Goal: Task Accomplishment & Management: Use online tool/utility

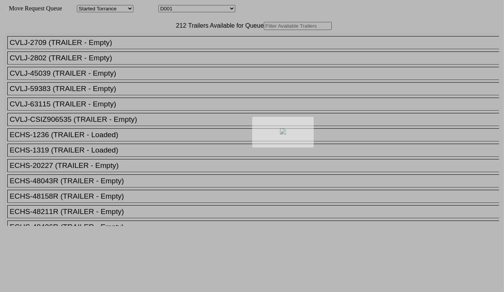
drag, startPoint x: 0, startPoint y: 0, endPoint x: 178, endPoint y: 8, distance: 177.8
click at [178, 8] on div at bounding box center [252, 146] width 504 height 292
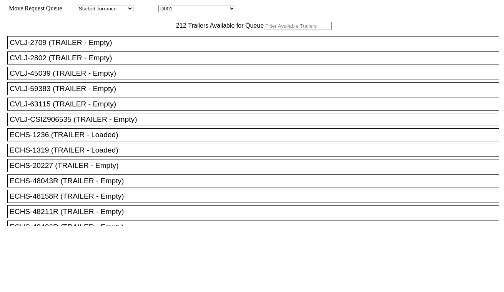
click at [185, 9] on select "D001 D002 D003 D004 D005 D006 D007 D008 D009 D010 D011 D012 D013 D014 D015 D016…" at bounding box center [196, 8] width 77 height 7
select select "3247"
click at [165, 6] on select "D001 D002 D003 D004 D005 D006 D007 D008 D009 D010 D011 D012 D013 D014 D015 D016…" at bounding box center [196, 8] width 77 height 7
click at [264, 30] on input "text" at bounding box center [298, 26] width 68 height 8
paste input "BMOU4068058"
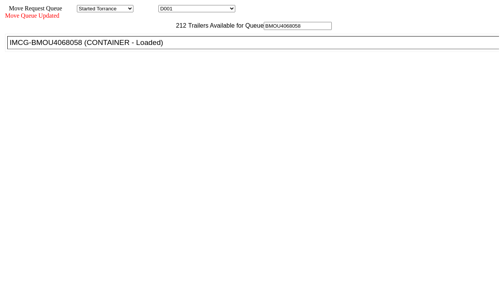
type input "BMOU4068058"
click at [155, 47] on div "IMCG-BMOU4068058 (CONTAINER - Loaded)" at bounding box center [257, 42] width 494 height 8
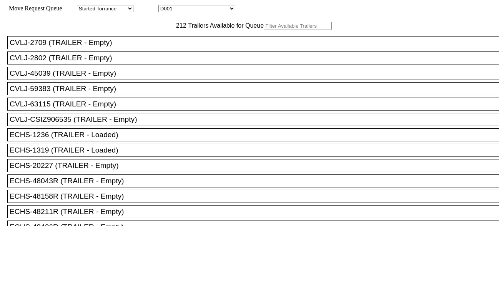
click at [200, 10] on select "D001 D002 D003 D004 D005 D006 D007 D008 D009 D010 D011 D012 D013 D014 D015 D016…" at bounding box center [196, 8] width 77 height 7
select select "3248"
click at [165, 6] on select "D001 D002 D003 D004 D005 D006 D007 D008 D009 D010 D011 D012 D013 D014 D015 D016…" at bounding box center [196, 8] width 77 height 7
click at [264, 30] on input "text" at bounding box center [298, 26] width 68 height 8
paste input "CAAU7952671"
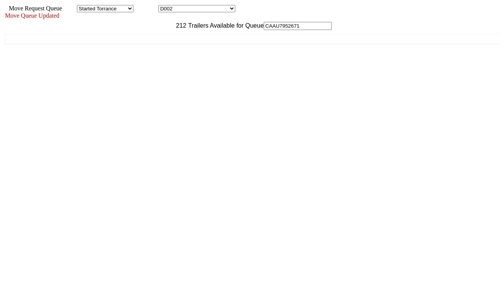
type input "CAAU7952671"
click at [160, 44] on ul "CVLJ-2709 (TRAILER - Empty) CVLJ-2802 (TRAILER - Empty) CVLJ-45039 (TRAILER - E…" at bounding box center [252, 39] width 495 height 10
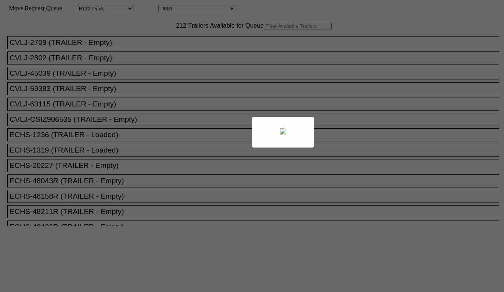
select select "121"
select select "3249"
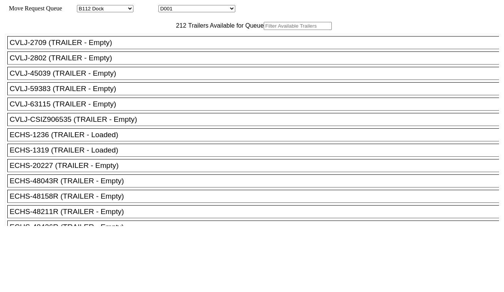
click at [264, 30] on input "text" at bounding box center [298, 26] width 68 height 8
paste input "GLDU0681944"
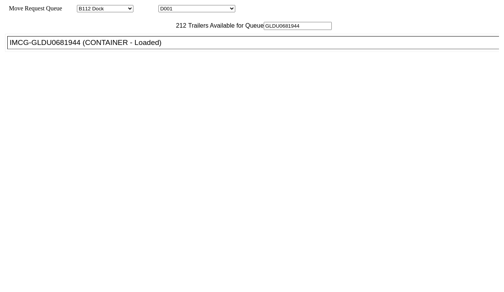
type input "GLDU0681944"
drag, startPoint x: 158, startPoint y: 60, endPoint x: 173, endPoint y: 67, distance: 17.0
click at [159, 47] on div "IMCG-GLDU0681944 (CONTAINER - Loaded)" at bounding box center [257, 42] width 494 height 8
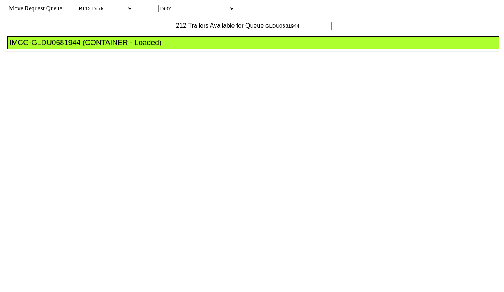
drag, startPoint x: 222, startPoint y: 95, endPoint x: 228, endPoint y: 101, distance: 8.5
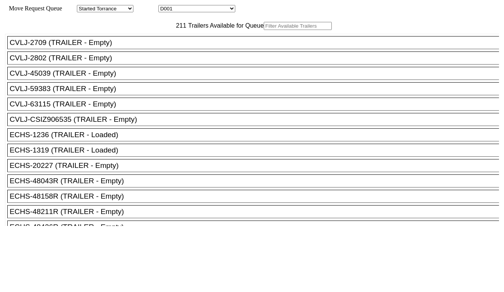
click at [214, 10] on select "D001 D002 D003 D004 D005 D006 D007 D008 D009 D010 D011 D012 D013 D014 D015 D016…" at bounding box center [196, 8] width 77 height 7
select select "3250"
click at [165, 6] on select "D001 D002 D003 D004 D005 D006 D007 D008 D009 D010 D011 D012 D013 D014 D015 D016…" at bounding box center [196, 8] width 77 height 7
click at [264, 30] on input "text" at bounding box center [298, 26] width 68 height 8
paste input "ECMU7634730"
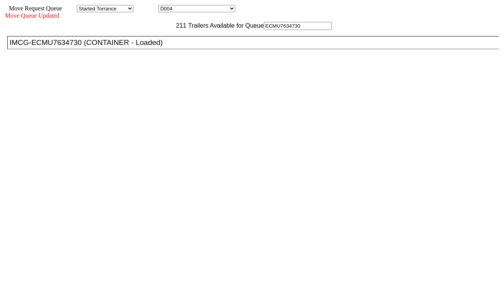
type input "ECMU7634730"
click at [156, 47] on div "IMCG-ECMU7634730 (CONTAINER - Loaded)" at bounding box center [257, 42] width 494 height 8
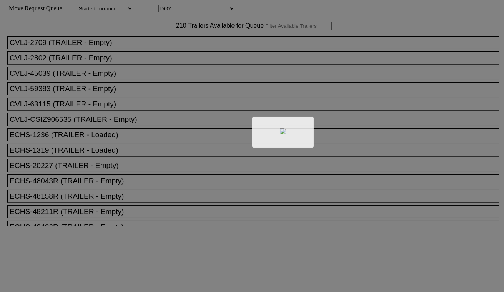
click at [187, 12] on div at bounding box center [252, 146] width 504 height 292
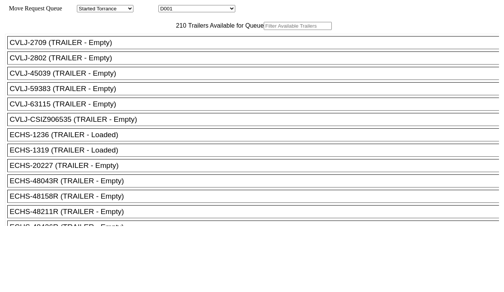
click at [187, 10] on select "D001 D002 D003 D004 D005 D006 D007 D008 D009 D010 D011 D012 D013 D014 D015 D016…" at bounding box center [196, 8] width 77 height 7
select select "3251"
click at [165, 6] on select "D001 D002 D003 D004 D005 D006 D007 D008 D009 D010 D011 D012 D013 D014 D015 D016…" at bounding box center [196, 8] width 77 height 7
click at [264, 30] on input "text" at bounding box center [298, 26] width 68 height 8
paste input "CMAU3862739"
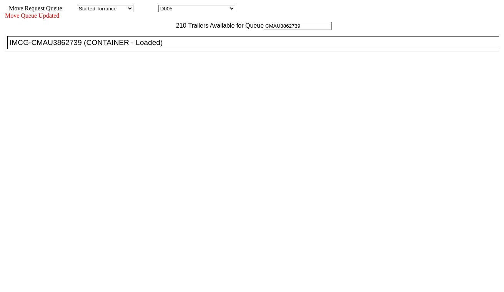
type input "CMAU3862739"
click at [159, 47] on div "IMCG-CMAU3862739 (CONTAINER - Loaded)" at bounding box center [257, 42] width 494 height 8
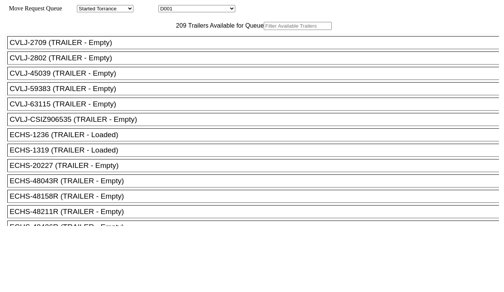
click at [201, 8] on select "D001 D002 D003 D004 D005 D006 D007 D008 D009 D010 D011 D012 D013 D014 D015 D016…" at bounding box center [196, 8] width 77 height 7
select select "3252"
click at [165, 6] on select "D001 D002 D003 D004 D005 D006 D007 D008 D009 D010 D011 D012 D013 D014 D015 D016…" at bounding box center [196, 8] width 77 height 7
drag, startPoint x: 162, startPoint y: 45, endPoint x: 160, endPoint y: 41, distance: 4.4
click at [264, 30] on input "text" at bounding box center [298, 26] width 68 height 8
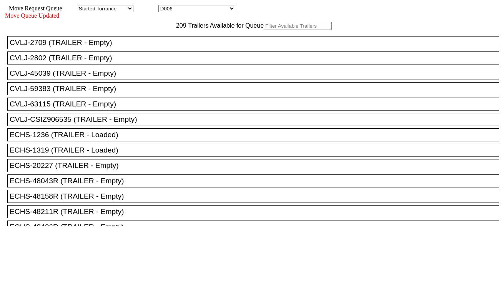
paste input "OOCU9350021"
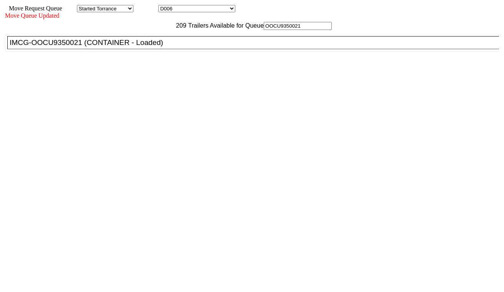
type input "OOCU9350021"
click at [161, 47] on div "IMCG-OOCU9350021 (CONTAINER - Loaded)" at bounding box center [257, 42] width 494 height 8
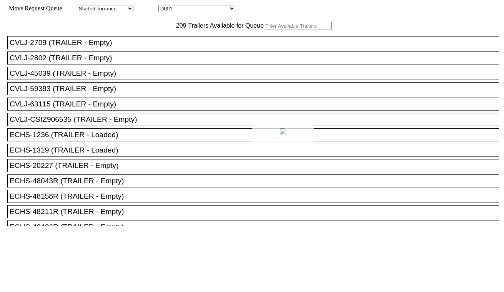
click at [195, 9] on div at bounding box center [252, 146] width 504 height 292
click at [195, 10] on div at bounding box center [252, 146] width 504 height 292
click at [195, 12] on select "D001 D002 D003 D004 D005 D006 D007 D008 D009 D010 D011 D012 D013 D014 D015 D016…" at bounding box center [196, 8] width 77 height 7
select select "3253"
click at [165, 6] on select "D001 D002 D003 D004 D005 D006 D007 D008 D009 D010 D011 D012 D013 D014 D015 D016…" at bounding box center [196, 8] width 77 height 7
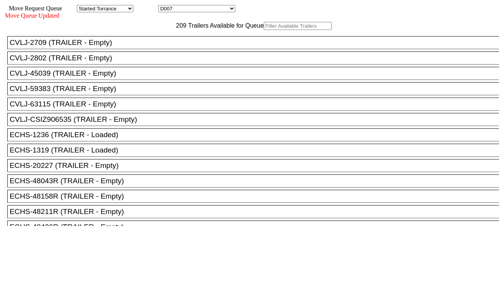
click at [264, 30] on input "text" at bounding box center [298, 26] width 68 height 8
paste input "FANU3680000"
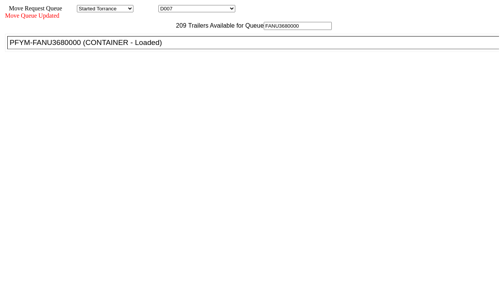
type input "FANU3680000"
click at [166, 47] on div "PFYM-FANU3680000 (CONTAINER - Loaded)" at bounding box center [257, 42] width 494 height 8
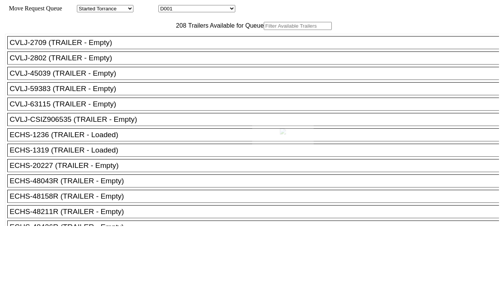
click at [222, 9] on div at bounding box center [252, 146] width 504 height 292
click at [221, 10] on select "D001 D002 D003 D004 D005 D006 D007 D008 D009 D010 D011 D012 D013 D014 D015 D016…" at bounding box center [196, 8] width 77 height 7
select select "3254"
click at [165, 6] on select "D001 D002 D003 D004 D005 D006 D007 D008 D009 D010 D011 D012 D013 D014 D015 D016…" at bounding box center [196, 8] width 77 height 7
click at [264, 30] on input "text" at bounding box center [298, 26] width 68 height 8
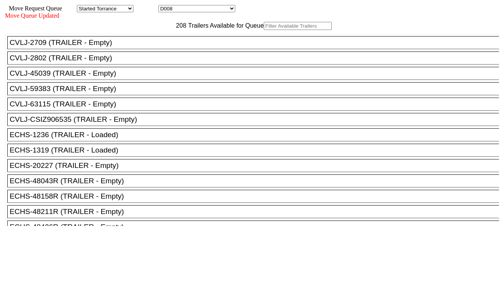
paste input "FFAU2120800"
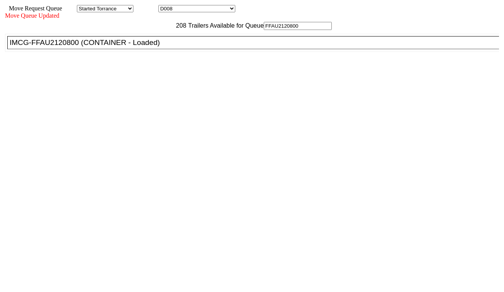
type input "FFAU2120800"
click at [167, 52] on ul "CVLJ-2709 (TRAILER - Empty) CVLJ-2802 (TRAILER - Empty) CVLJ-45039 (TRAILER - E…" at bounding box center [252, 43] width 495 height 18
click at [168, 47] on div "IMCG-FFAU2120800 (CONTAINER - Loaded)" at bounding box center [257, 42] width 494 height 8
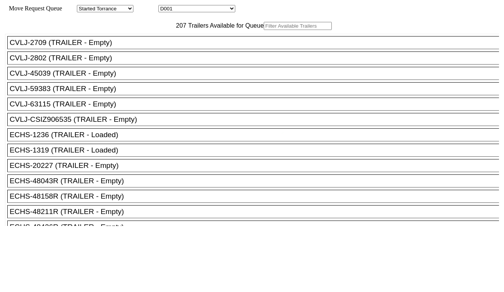
click at [199, 9] on select "D001 D002 D003 D004 D005 D006 D007 D008 D009 D010 D011 D012 D013 D014 D015 D016…" at bounding box center [196, 8] width 77 height 7
select select "3255"
click at [165, 6] on select "D001 D002 D003 D004 D005 D006 D007 D008 D009 D010 D011 D012 D013 D014 D015 D016…" at bounding box center [196, 8] width 77 height 7
click at [264, 30] on input "text" at bounding box center [298, 26] width 68 height 8
paste input "ONEU0543405"
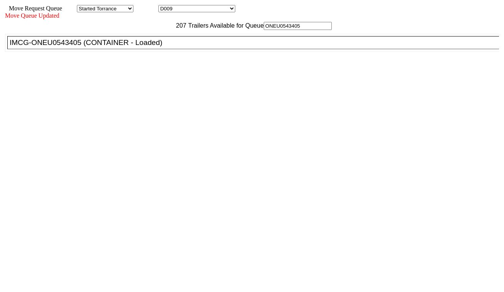
type input "ONEU0543405"
click at [152, 47] on div "IMCG-ONEU0543405 (CONTAINER - Loaded)" at bounding box center [257, 42] width 494 height 8
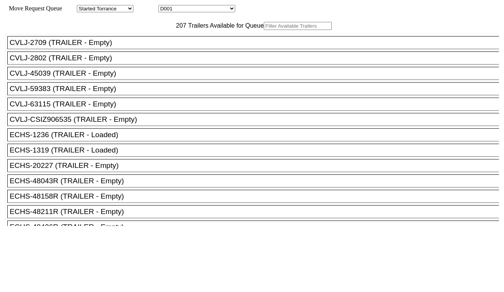
click at [205, 10] on select "D001 D002 D003 D004 D005 D006 D007 D008 D009 D010 D011 D012 D013 D014 D015 D016…" at bounding box center [196, 8] width 77 height 7
select select "3256"
click at [165, 6] on select "D001 D002 D003 D004 D005 D006 D007 D008 D009 D010 D011 D012 D013 D014 D015 D016…" at bounding box center [196, 8] width 77 height 7
drag, startPoint x: 162, startPoint y: 46, endPoint x: 160, endPoint y: 40, distance: 6.2
click at [264, 30] on input "text" at bounding box center [298, 26] width 68 height 8
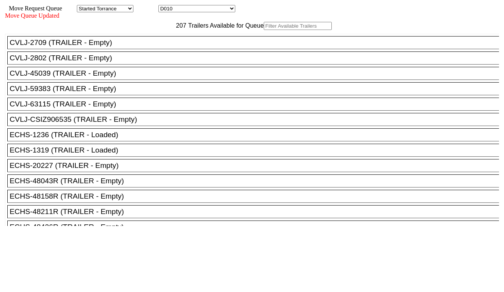
paste input "ECMU7140594"
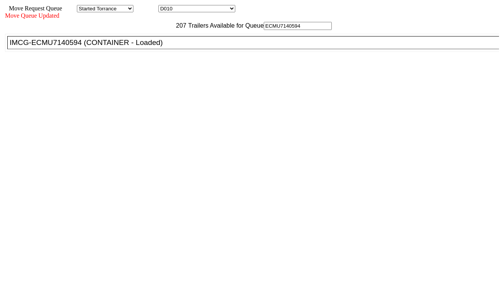
type input "ECMU7140594"
click at [165, 47] on div "IMCG-ECMU7140594 (CONTAINER - Loaded)" at bounding box center [257, 42] width 494 height 8
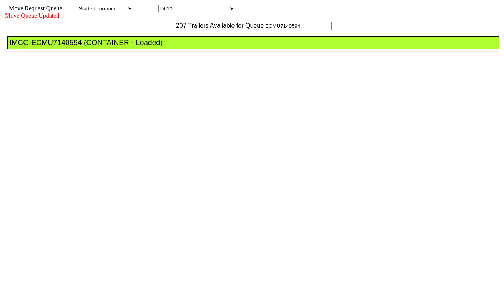
drag, startPoint x: 232, startPoint y: 105, endPoint x: 240, endPoint y: 111, distance: 10.2
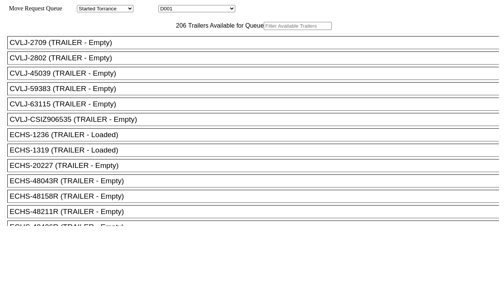
click at [209, 12] on select "D001 D002 D003 D004 D005 D006 D007 D008 D009 D010 D011 D012 D013 D014 D015 D016…" at bounding box center [196, 8] width 77 height 7
select select "3257"
click at [165, 6] on select "D001 D002 D003 D004 D005 D006 D007 D008 D009 D010 D011 D012 D013 D014 D015 D016…" at bounding box center [196, 8] width 77 height 7
click at [264, 30] on input "text" at bounding box center [298, 26] width 68 height 8
paste input "ECMU7140594"
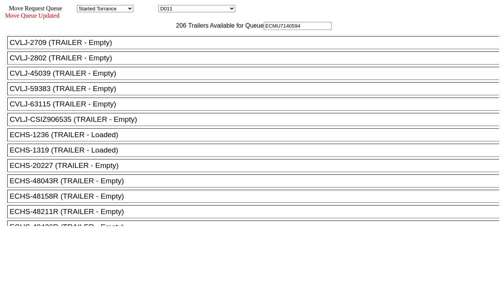
type input "ECMU7140594"
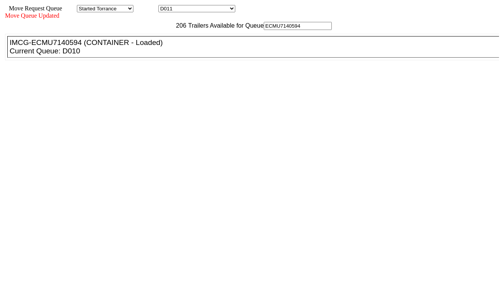
click at [156, 60] on ul "CVLJ-2709 (TRAILER - Empty) CVLJ-2802 (TRAILER - Empty) CVLJ-45039 (TRAILER - E…" at bounding box center [252, 47] width 495 height 27
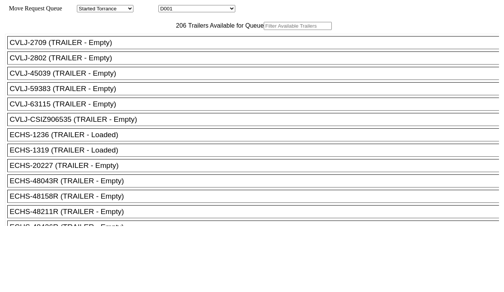
click at [212, 12] on select "D001 D002 D003 D004 D005 D006 D007 D008 D009 D010 D011 D012 D013 D014 D015 D016…" at bounding box center [196, 8] width 77 height 7
select select "3257"
click at [165, 6] on select "D001 D002 D003 D004 D005 D006 D007 D008 D009 D010 D011 D012 D013 D014 D015 D016…" at bounding box center [196, 8] width 77 height 7
click at [264, 30] on input "text" at bounding box center [298, 26] width 68 height 8
paste input "CAAU9844336"
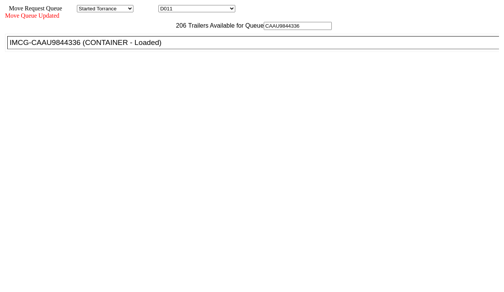
type input "CAAU9844336"
click at [153, 47] on div "IMCG-CAAU9844336 (CONTAINER - Loaded)" at bounding box center [257, 42] width 494 height 8
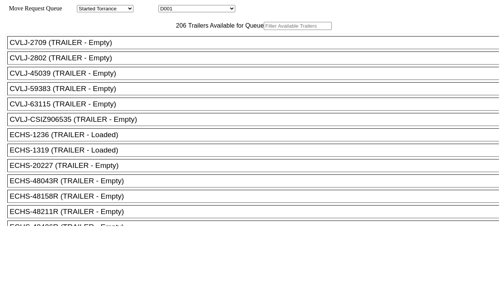
click at [201, 11] on select "D001 D002 D003 D004 D005 D006 D007 D008 D009 D010 D011 D012 D013 D014 D015 D016…" at bounding box center [196, 8] width 77 height 7
select select "3258"
click at [165, 6] on select "D001 D002 D003 D004 D005 D006 D007 D008 D009 D010 D011 D012 D013 D014 D015 D016…" at bounding box center [196, 8] width 77 height 7
click at [264, 30] on input "text" at bounding box center [298, 26] width 68 height 8
paste input "TRHU7533000"
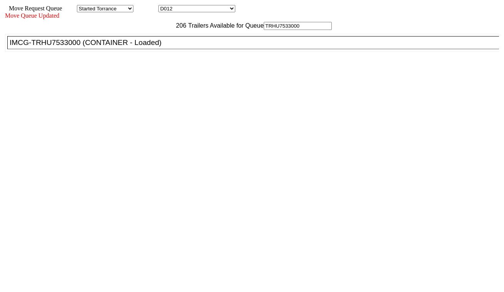
type input "TRHU7533000"
click at [152, 47] on div "IMCG-TRHU7533000 (CONTAINER - Loaded)" at bounding box center [257, 42] width 494 height 8
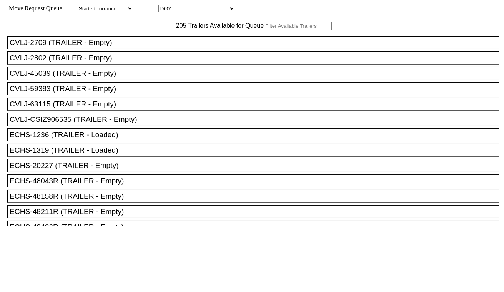
click at [189, 8] on select "D001 D002 D003 D004 D005 D006 D007 D008 D009 D010 D011 D012 D013 D014 D015 D016…" at bounding box center [196, 8] width 77 height 7
select select "3259"
click at [165, 6] on select "D001 D002 D003 D004 D005 D006 D007 D008 D009 D010 D011 D012 D013 D014 D015 D016…" at bounding box center [196, 8] width 77 height 7
click at [264, 30] on input "text" at bounding box center [298, 26] width 68 height 8
paste input "CAIU9078589"
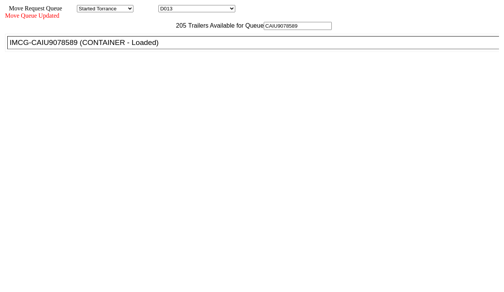
type input "CAIU9078589"
click at [158, 47] on div "IMCG-CAIU9078589 (CONTAINER - Loaded)" at bounding box center [257, 42] width 494 height 8
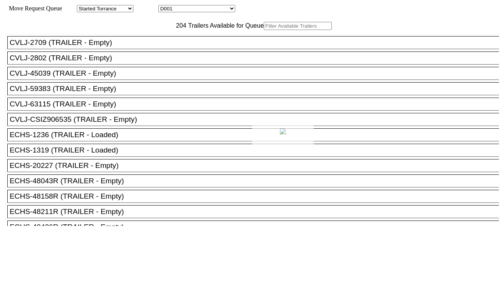
click at [183, 12] on div at bounding box center [252, 146] width 504 height 292
click at [183, 9] on select "D001 D002 D003 D004 D005 D006 D007 D008 D009 D010 D011 D012 D013 D014 D015 D016…" at bounding box center [196, 8] width 77 height 7
select select "3260"
click at [165, 6] on select "D001 D002 D003 D004 D005 D006 D007 D008 D009 D010 D011 D012 D013 D014 D015 D016…" at bounding box center [196, 8] width 77 height 7
click at [264, 30] on input "text" at bounding box center [298, 26] width 68 height 8
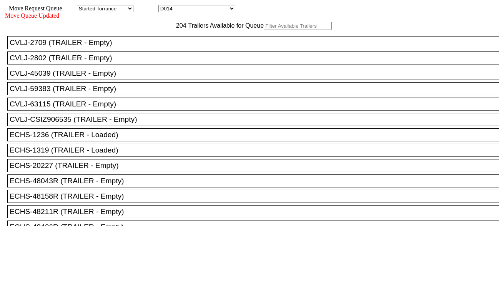
paste input "ONEU1104351"
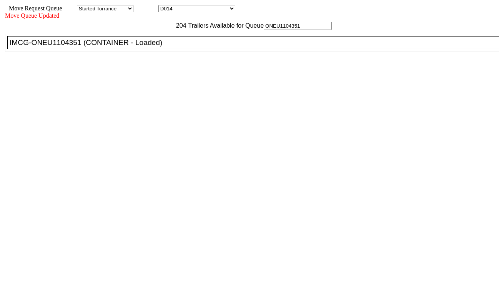
type input "ONEU1104351"
click at [155, 47] on div "IMCG-ONEU1104351 (CONTAINER - Loaded)" at bounding box center [257, 42] width 494 height 8
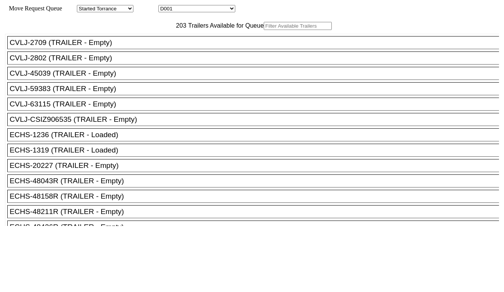
click at [190, 7] on select "D001 D002 D003 D004 D005 D006 D007 D008 D009 D010 D011 D012 D013 D014 D015 D016…" at bounding box center [196, 8] width 77 height 7
drag, startPoint x: 190, startPoint y: 7, endPoint x: 181, endPoint y: 165, distance: 158.3
click at [181, 141] on li "ECHS-1236 (TRAILER - Loaded)" at bounding box center [256, 134] width 499 height 13
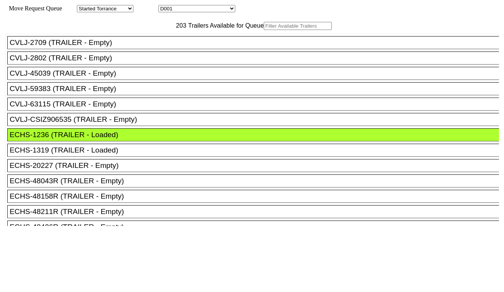
click at [198, 5] on div "Move Request Queue Area Started Torrance Lost Torrance Appt Torrance Bobtail B1…" at bounding box center [252, 8] width 494 height 7
click at [198, 7] on select "D001 D002 D003 D004 D005 D006 D007 D008 D009 D010 D011 D012 D013 D014 D015 D016…" at bounding box center [196, 8] width 77 height 7
select select "3261"
click at [165, 6] on select "D001 D002 D003 D004 D005 D006 D007 D008 D009 D010 D011 D012 D013 D014 D015 D016…" at bounding box center [196, 8] width 77 height 7
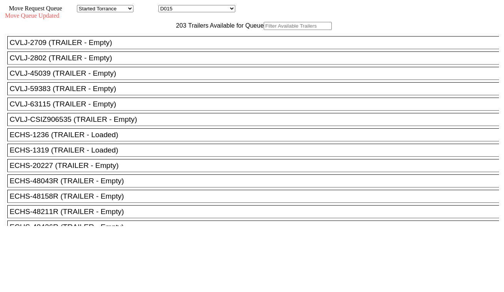
click at [264, 30] on input "text" at bounding box center [298, 26] width 68 height 8
paste input "ONEU1535071"
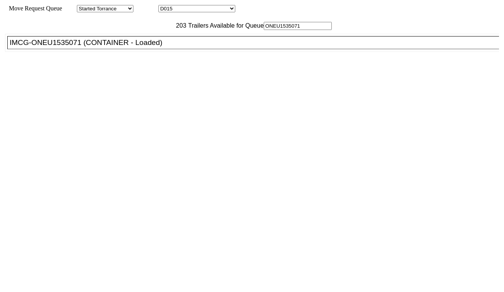
type input "ONEU1535071"
click at [145, 47] on div "IMCG-ONEU1535071 (CONTAINER - Loaded)" at bounding box center [257, 42] width 494 height 8
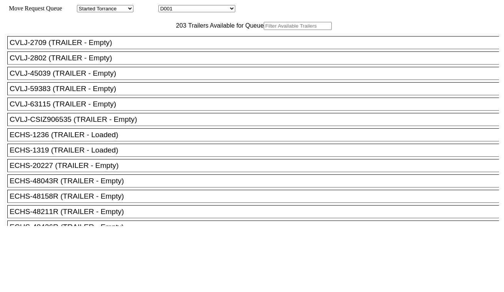
click at [196, 10] on select "D001 D002 D003 D004 D005 D006 D007 D008 D009 D010 D011 D012 D013 D014 D015 D016…" at bounding box center [196, 8] width 77 height 7
select select "3262"
click at [165, 6] on select "D001 D002 D003 D004 D005 D006 D007 D008 D009 D010 D011 D012 D013 D014 D015 D016…" at bounding box center [196, 8] width 77 height 7
click at [264, 30] on input "text" at bounding box center [298, 26] width 68 height 8
paste input "CMAU3787213"
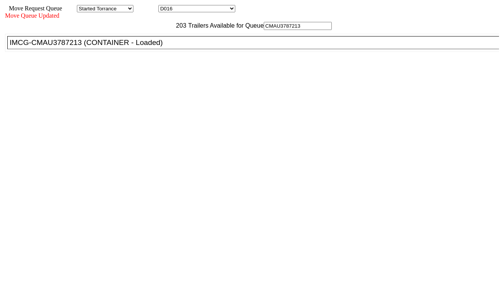
type input "CMAU3787213"
click at [158, 47] on div "IMCG-CMAU3787213 (CONTAINER - Loaded)" at bounding box center [257, 42] width 494 height 8
